Goal: Task Accomplishment & Management: Manage account settings

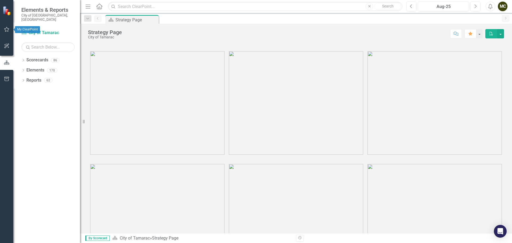
click at [8, 30] on icon "button" at bounding box center [7, 29] width 6 height 4
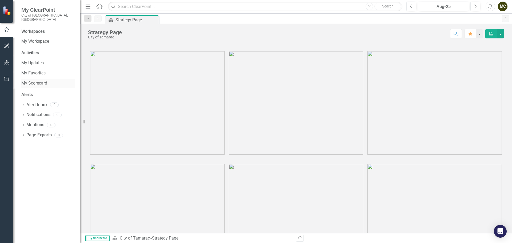
click at [26, 80] on link "My Scorecard" at bounding box center [47, 83] width 53 height 6
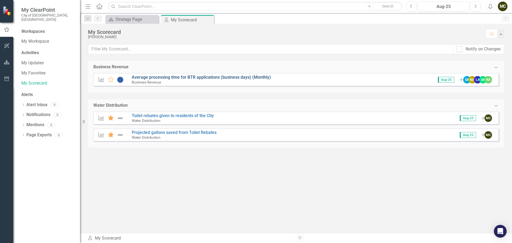
click at [200, 77] on link "Average processing time for BTR applications (business days) (Monthly)" at bounding box center [201, 77] width 139 height 5
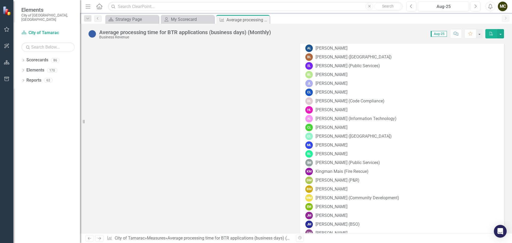
scroll to position [1814, 0]
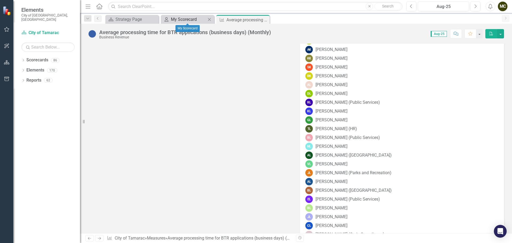
click at [181, 18] on div "My Scorecard" at bounding box center [188, 19] width 35 height 7
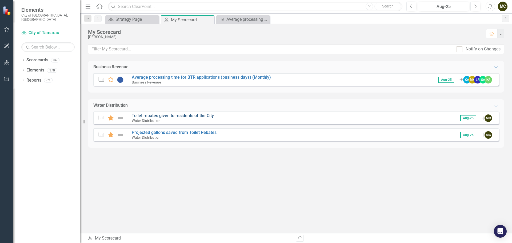
click at [176, 114] on link "Toilet rebates given to residents of the City" at bounding box center [173, 115] width 82 height 5
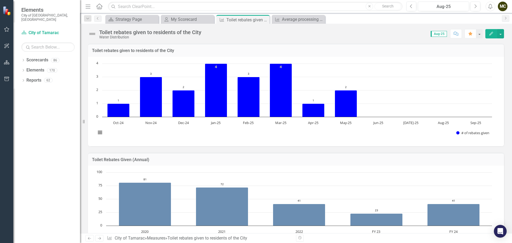
click at [378, 125] on text "Jun-25" at bounding box center [378, 122] width 10 height 5
click at [377, 119] on rect "Interactive chart" at bounding box center [294, 101] width 402 height 80
click at [195, 16] on div "My Scorecard" at bounding box center [188, 19] width 35 height 7
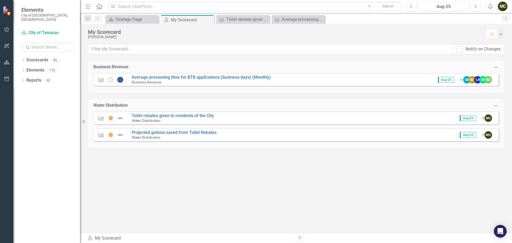
click at [463, 118] on span "Aug-25" at bounding box center [468, 118] width 16 height 6
click at [166, 117] on link "Toilet rebates given to residents of the City" at bounding box center [173, 115] width 82 height 5
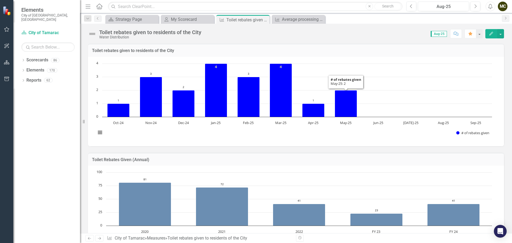
click at [377, 112] on rect "Interactive chart" at bounding box center [294, 101] width 402 height 80
click at [375, 120] on rect "Interactive chart" at bounding box center [294, 101] width 402 height 80
click at [489, 32] on icon "Edit" at bounding box center [491, 34] width 5 height 4
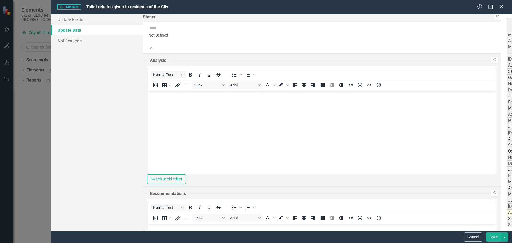
scroll to position [114, 0]
type textarea "4"
click at [65, 19] on link "Update Fields" at bounding box center [97, 19] width 92 height 11
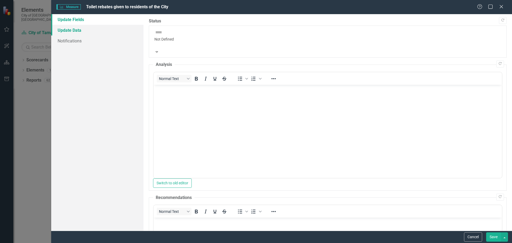
click at [78, 29] on link "Update Data" at bounding box center [97, 30] width 92 height 11
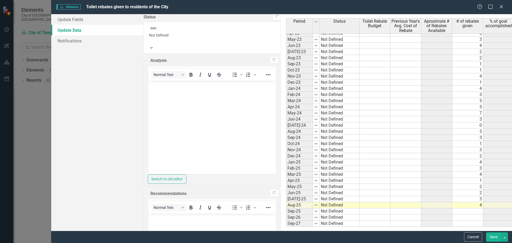
click at [286, 208] on div "Period Status Toilet Rebate Budget Previous Year's Avg. Cost of Rebate Aproxima…" at bounding box center [286, 84] width 0 height 286
click at [499, 7] on icon "Close" at bounding box center [501, 6] width 7 height 5
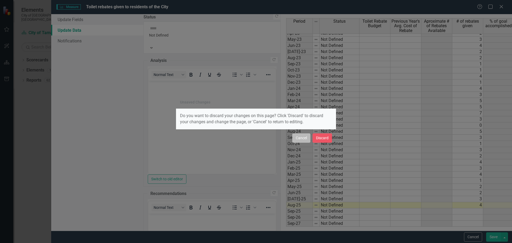
click at [303, 137] on button "Cancel" at bounding box center [301, 137] width 18 height 9
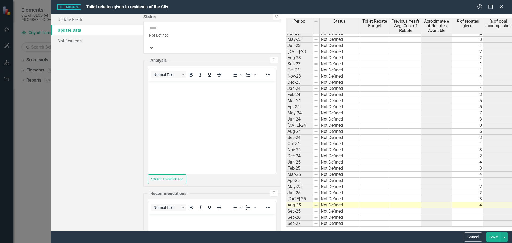
click at [453, 205] on td "4" at bounding box center [468, 205] width 31 height 6
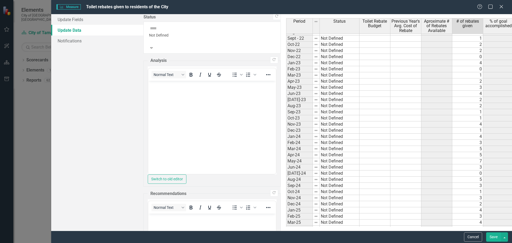
scroll to position [0, 0]
click at [500, 7] on icon "Close" at bounding box center [501, 6] width 7 height 5
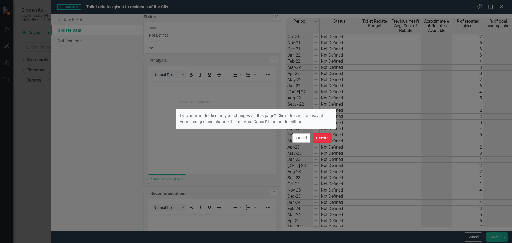
click at [317, 137] on button "Discard" at bounding box center [322, 137] width 19 height 9
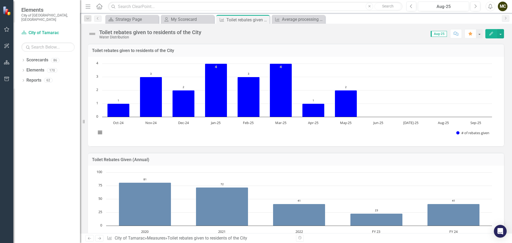
click at [493, 34] on icon "Edit" at bounding box center [491, 34] width 5 height 4
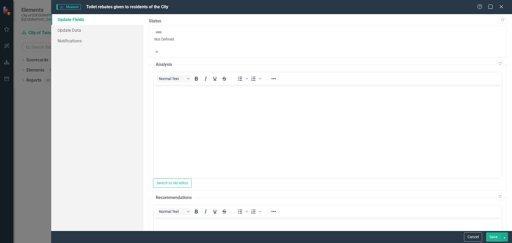
click at [79, 18] on link "Update Fields" at bounding box center [97, 19] width 92 height 11
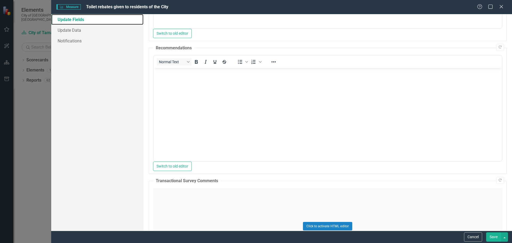
scroll to position [109, 0]
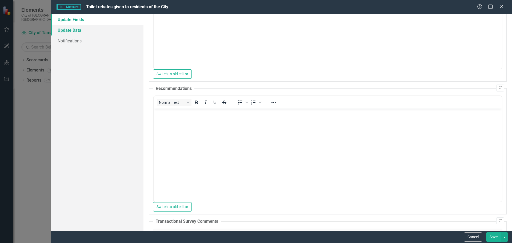
click at [61, 27] on link "Update Data" at bounding box center [97, 30] width 92 height 11
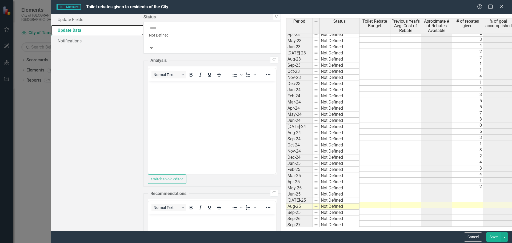
scroll to position [114, 0]
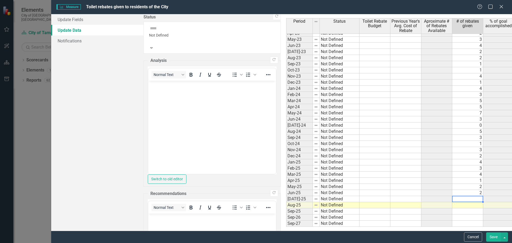
click at [453, 198] on td at bounding box center [468, 199] width 31 height 6
click at [453, 203] on td at bounding box center [468, 205] width 31 height 6
type textarea "4"
click at [494, 236] on button "Save" at bounding box center [493, 236] width 15 height 9
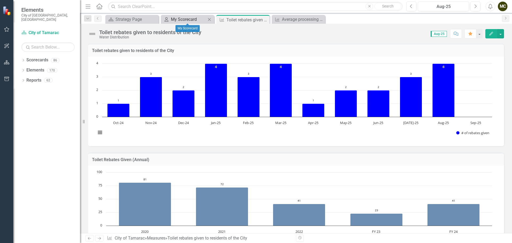
click at [199, 21] on div "My Scorecard" at bounding box center [188, 19] width 35 height 7
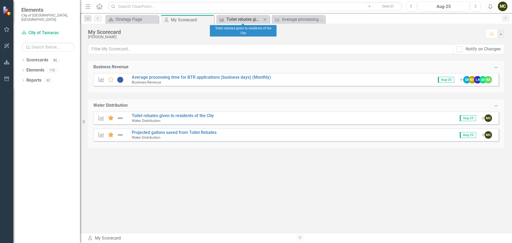
click at [235, 18] on div "Toilet rebates given to residents of the City" at bounding box center [244, 19] width 35 height 7
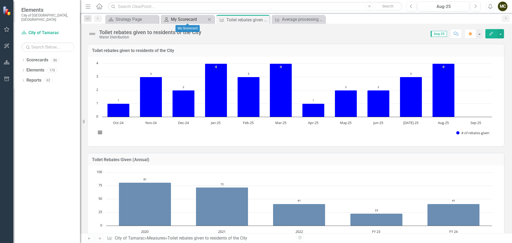
click at [178, 16] on div "My Scorecard" at bounding box center [188, 19] width 35 height 7
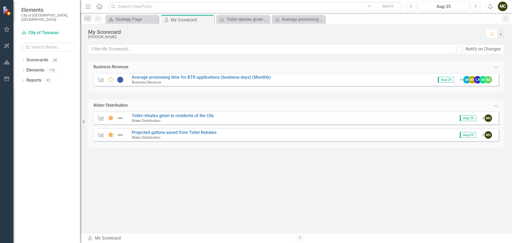
click at [465, 118] on span "Aug-25" at bounding box center [468, 118] width 16 height 6
click at [156, 118] on small "Water Distribution" at bounding box center [146, 120] width 29 height 4
click at [156, 116] on link "Toilet rebates given to residents of the City" at bounding box center [173, 115] width 82 height 5
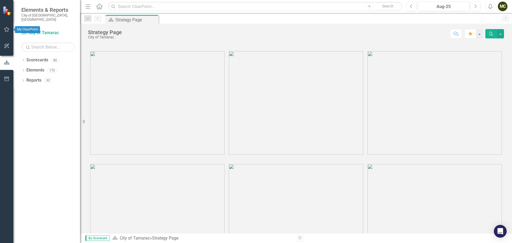
click at [8, 29] on icon "button" at bounding box center [6, 29] width 5 height 5
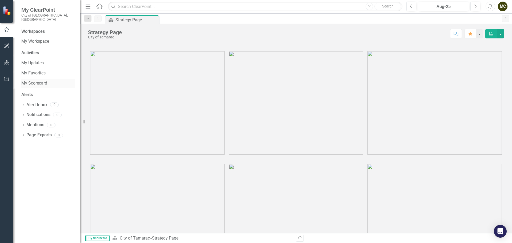
click at [31, 80] on link "My Scorecard" at bounding box center [47, 83] width 53 height 6
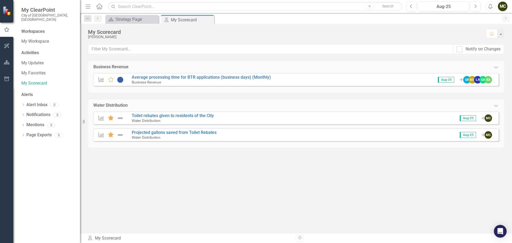
click at [463, 117] on span "Aug-25" at bounding box center [468, 118] width 16 height 6
click at [474, 117] on span "Aug-25" at bounding box center [468, 118] width 16 height 6
click at [199, 116] on link "Toilet rebates given to residents of the City" at bounding box center [173, 115] width 82 height 5
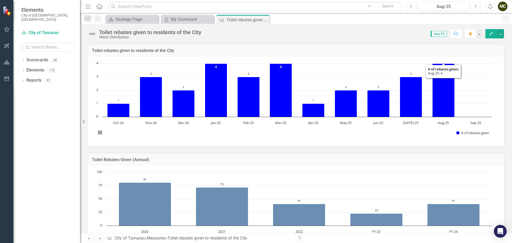
click at [494, 31] on button "Edit" at bounding box center [492, 33] width 12 height 9
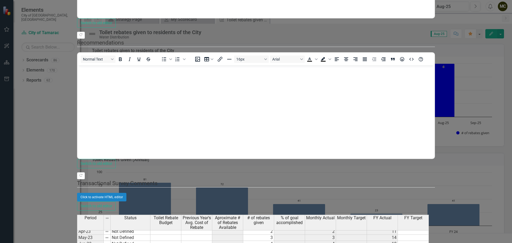
scroll to position [114, 0]
type textarea "6"
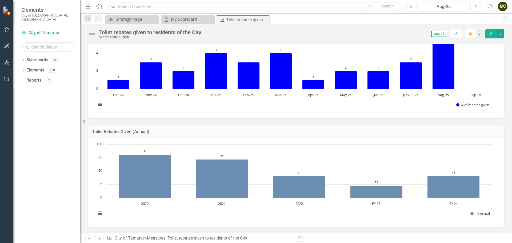
scroll to position [27, 0]
